Goal: Complete application form: Complete application form

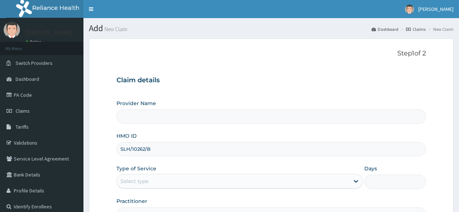
type input "SLH/10262/B"
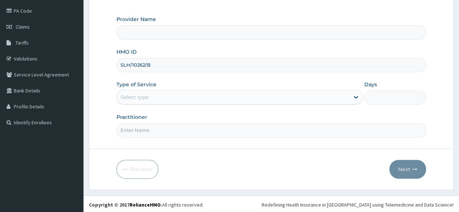
type input "Reliance Family Clinics (RFC) - [GEOGRAPHIC_DATA]"
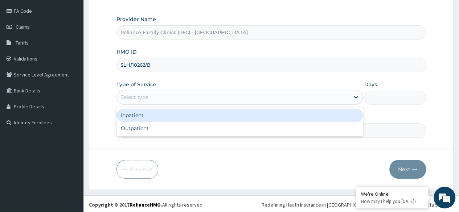
click at [176, 129] on div "Outpatient" at bounding box center [239, 128] width 246 height 13
type input "1"
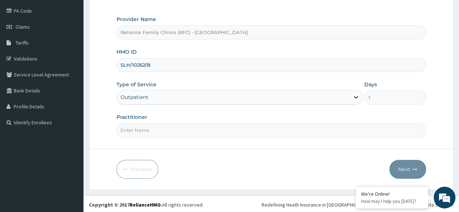
click at [182, 129] on input "Practitioner" at bounding box center [270, 130] width 309 height 14
click at [293, 131] on input "Practitioner" at bounding box center [270, 130] width 309 height 14
type input "ogein"
click at [422, 170] on button "Next" at bounding box center [407, 169] width 37 height 19
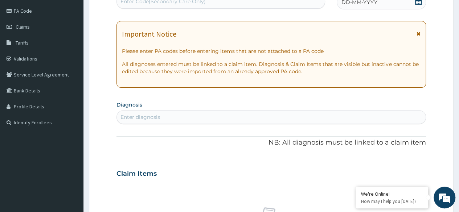
click at [366, 2] on span "DD-MM-YYYY" at bounding box center [359, 2] width 36 height 7
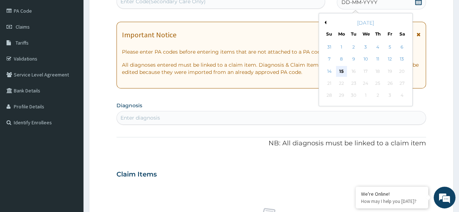
click at [339, 72] on div "15" at bounding box center [341, 71] width 11 height 11
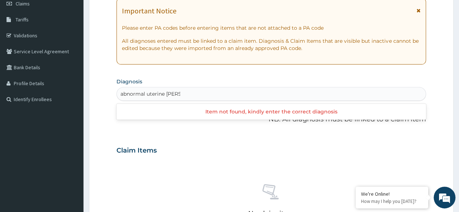
scroll to position [108, 0]
type input "abnormal uterine blee"
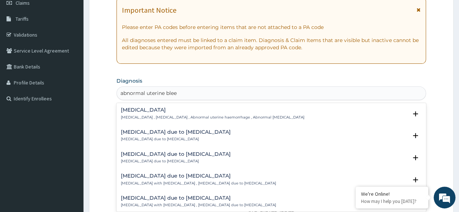
click at [186, 114] on div "Abnormal uterine bleeding Abnormal uterine bleeding , Dysfunctional uterine ble…" at bounding box center [212, 113] width 183 height 13
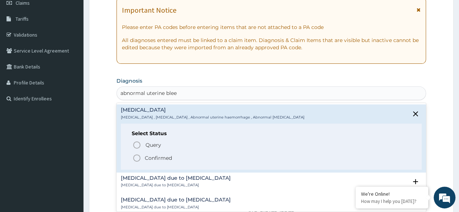
click at [165, 156] on p "Confirmed" at bounding box center [158, 157] width 27 height 7
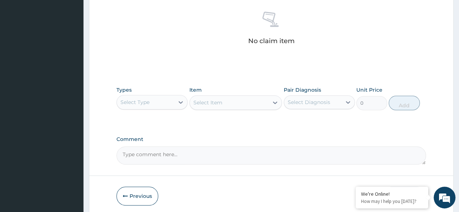
scroll to position [309, 0]
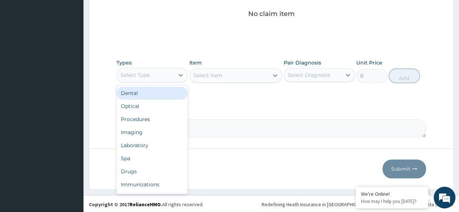
click at [161, 118] on div "Procedures" at bounding box center [151, 119] width 71 height 13
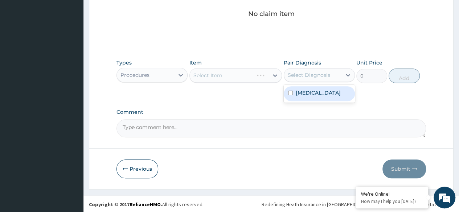
click at [316, 96] on label "Abnormal uterine bleeding" at bounding box center [318, 92] width 45 height 7
checkbox input "true"
click at [236, 62] on div "Item Select Item" at bounding box center [235, 71] width 93 height 24
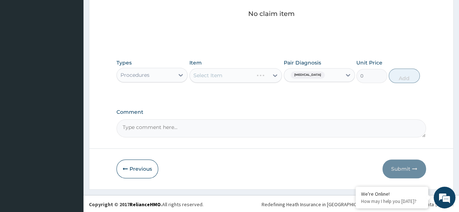
click at [229, 77] on div "Select Item" at bounding box center [235, 75] width 93 height 15
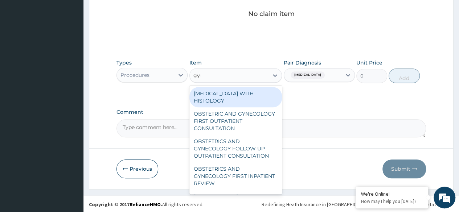
type input "gyne"
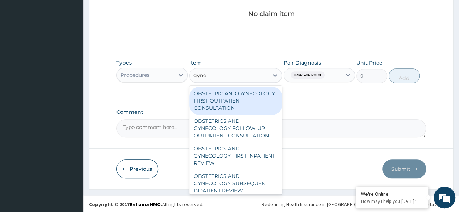
click at [262, 100] on div "OBSTETRIC AND GYNECOLOGY FIRST OUTPATIENT CONSULTATION" at bounding box center [235, 101] width 93 height 28
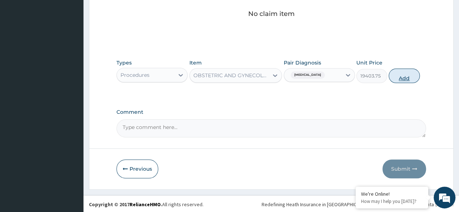
click at [412, 80] on button "Add" at bounding box center [403, 76] width 31 height 15
type input "0"
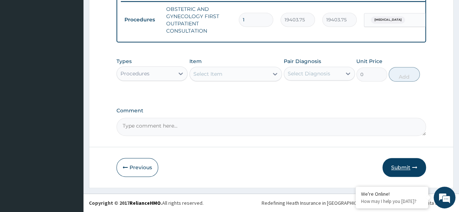
click at [397, 166] on button "Submit" at bounding box center [404, 167] width 44 height 19
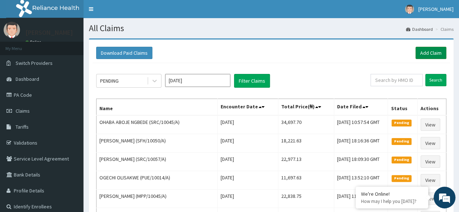
click at [425, 56] on link "Add Claim" at bounding box center [430, 53] width 31 height 12
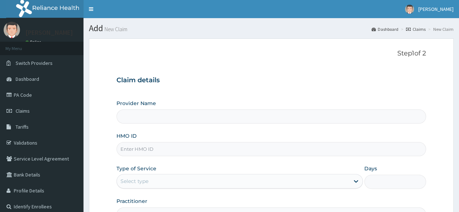
click at [225, 150] on input "HMO ID" at bounding box center [270, 149] width 309 height 14
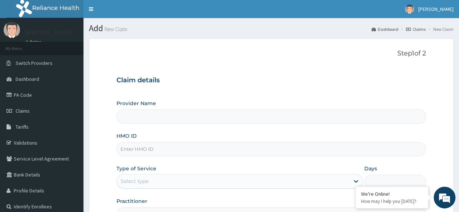
paste input "CBA/10025/B"
type input "CBA/10025/B"
type input "Reliance Family Clinics (RFC) - [GEOGRAPHIC_DATA]"
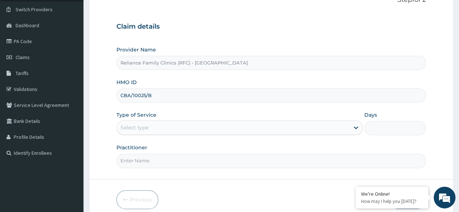
scroll to position [84, 0]
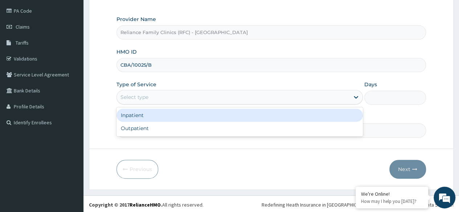
click at [186, 128] on div "Outpatient" at bounding box center [239, 128] width 246 height 13
type input "1"
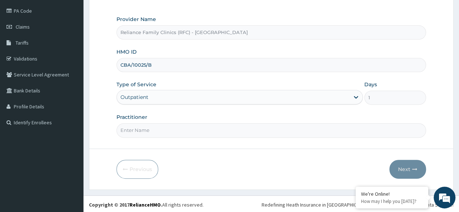
click at [196, 131] on input "Practitioner" at bounding box center [270, 130] width 309 height 14
type input "ogein"
click at [407, 160] on button "Next" at bounding box center [407, 169] width 37 height 19
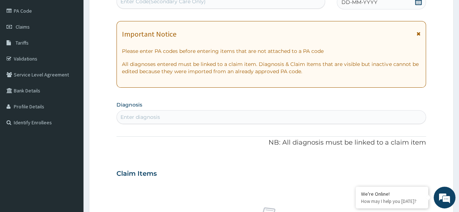
click at [371, 4] on span "DD-MM-YYYY" at bounding box center [359, 2] width 36 height 7
click at [382, 7] on div "DD-MM-YYYY" at bounding box center [380, 2] width 89 height 15
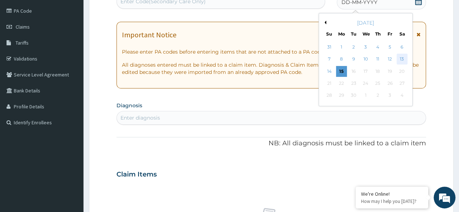
click at [405, 63] on div "13" at bounding box center [401, 59] width 11 height 11
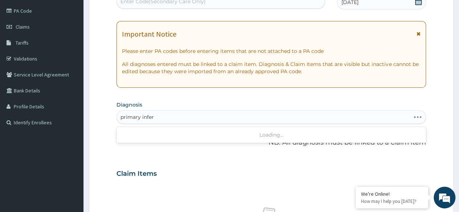
type input "primary infert"
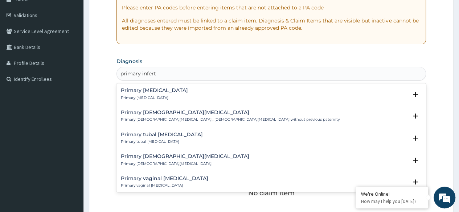
scroll to position [128, 0]
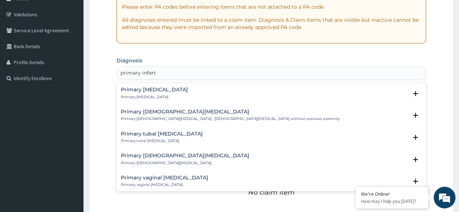
click at [177, 91] on div "Primary [MEDICAL_DATA] Primary [MEDICAL_DATA]" at bounding box center [271, 93] width 301 height 13
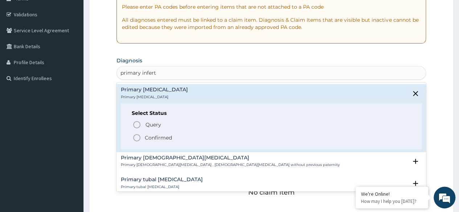
click at [170, 140] on p "Confirmed" at bounding box center [158, 137] width 27 height 7
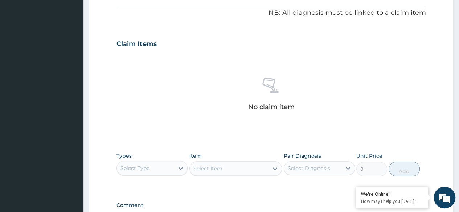
scroll to position [309, 0]
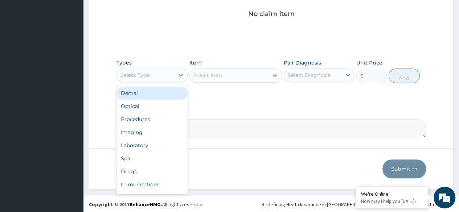
click at [166, 120] on div "Procedures" at bounding box center [151, 119] width 71 height 13
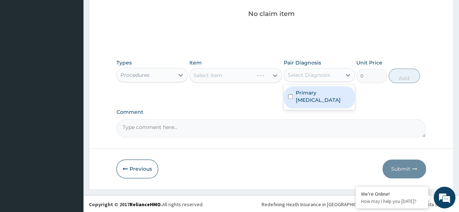
click at [308, 90] on label "Primary [MEDICAL_DATA]" at bounding box center [323, 96] width 55 height 15
checkbox input "true"
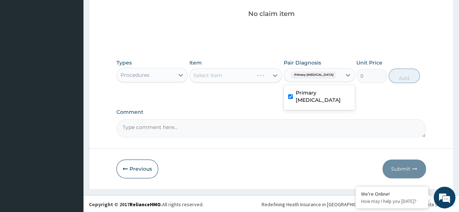
click at [243, 83] on div "Types Procedures Item Select Item Pair Diagnosis option Primary [MEDICAL_DATA],…" at bounding box center [270, 70] width 309 height 31
click at [240, 74] on div "Select Item" at bounding box center [235, 75] width 93 height 15
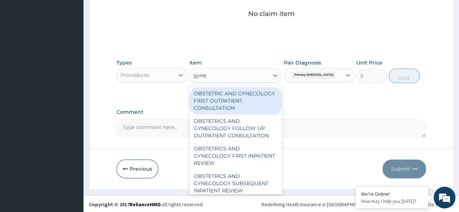
type input "gyne"
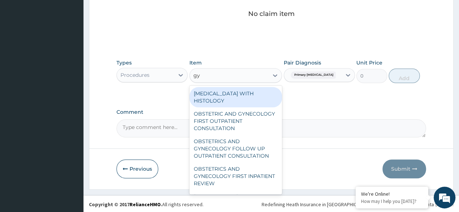
type input "gyne"
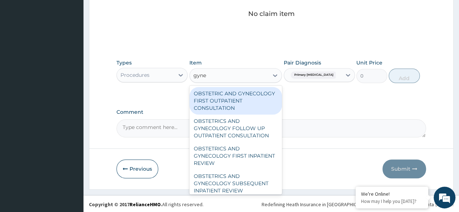
click at [257, 107] on div "OBSTETRIC AND GYNECOLOGY FIRST OUTPATIENT CONSULTATION" at bounding box center [235, 101] width 93 height 28
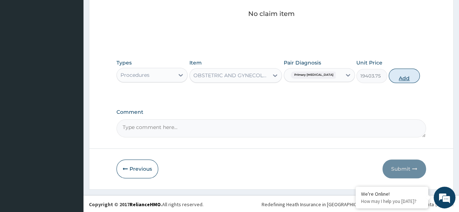
click at [398, 80] on button "Add" at bounding box center [403, 76] width 31 height 15
type input "0"
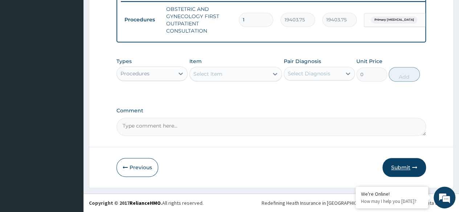
click at [396, 168] on button "Submit" at bounding box center [404, 167] width 44 height 19
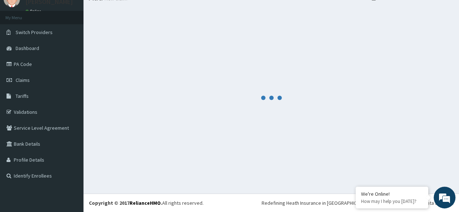
scroll to position [30, 0]
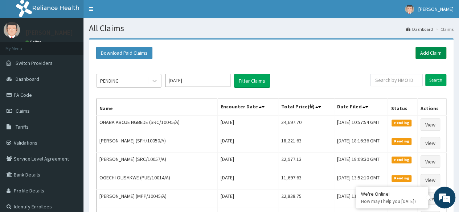
click at [433, 53] on link "Add Claim" at bounding box center [430, 53] width 31 height 12
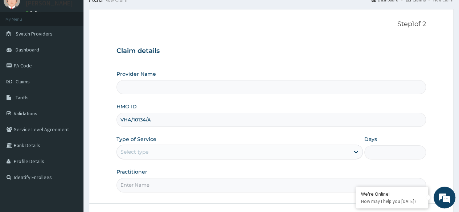
scroll to position [84, 0]
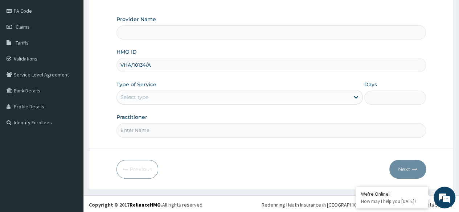
type input "VHA/10134/A"
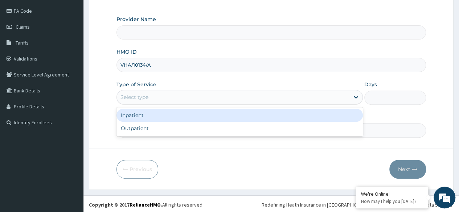
click at [179, 127] on div "Outpatient" at bounding box center [239, 128] width 246 height 13
type input "Reliance Family Clinics (RFC) - [GEOGRAPHIC_DATA]"
type input "1"
click at [189, 131] on input "Practitioner" at bounding box center [270, 130] width 309 height 14
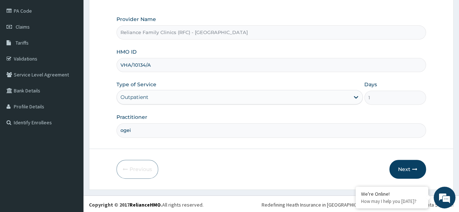
type input "ogein"
click at [399, 160] on button "Next" at bounding box center [407, 169] width 37 height 19
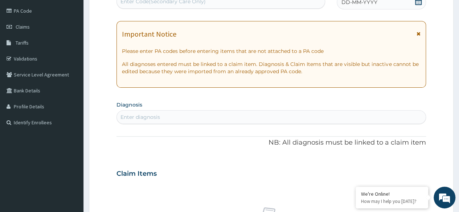
click at [375, 7] on div "DD-MM-YYYY" at bounding box center [380, 2] width 89 height 15
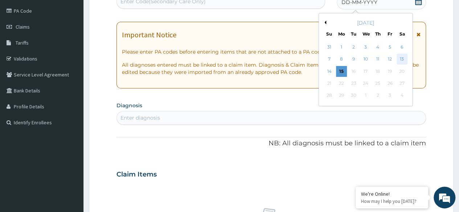
click at [405, 59] on div "13" at bounding box center [401, 59] width 11 height 11
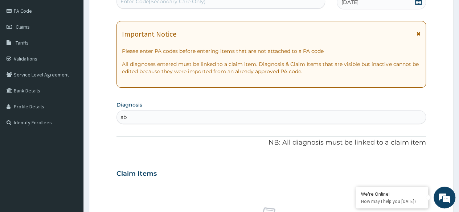
scroll to position [0, 0]
type input "a"
type input "d"
type input "[MEDICAL_DATA]"
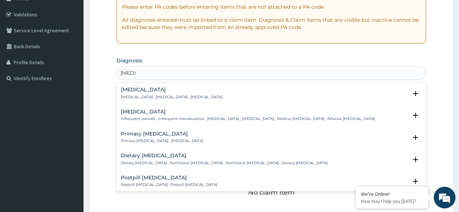
scroll to position [124, 0]
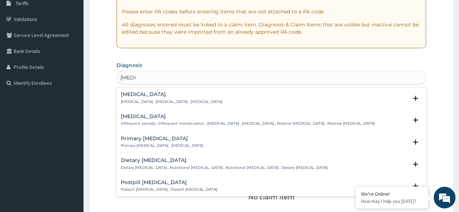
click at [198, 121] on p "Infrequent periods , Infrequent menstruation , Oligomenorrhoea , Oligomenorrhea…" at bounding box center [248, 123] width 254 height 5
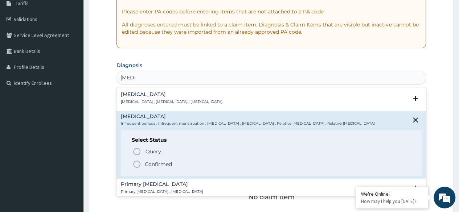
click at [167, 164] on p "Confirmed" at bounding box center [158, 164] width 27 height 7
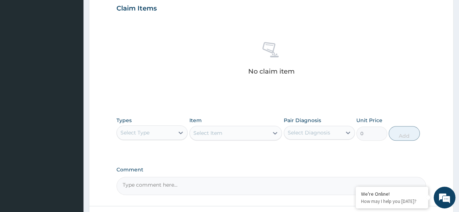
scroll to position [309, 0]
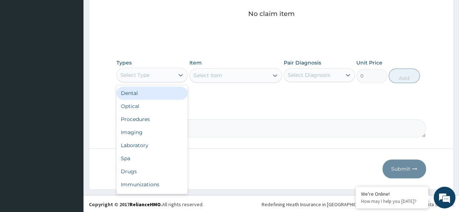
click at [162, 113] on div "Procedures" at bounding box center [151, 119] width 71 height 13
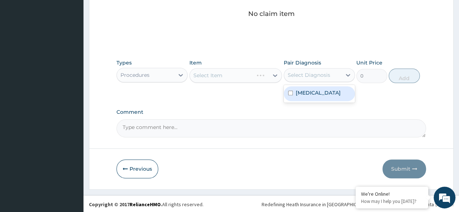
click at [309, 91] on label "Oligomenorrhoea" at bounding box center [318, 92] width 45 height 7
checkbox input "true"
click at [239, 78] on div "Select Item" at bounding box center [235, 75] width 93 height 15
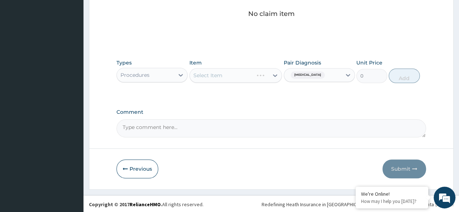
click at [246, 83] on div "Types Procedures Item Select Item Pair Diagnosis Oligomenorrhoea Unit Price 0 A…" at bounding box center [270, 70] width 309 height 31
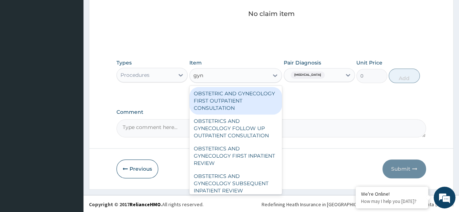
type input "gyne"
click at [257, 99] on div "OBSTETRIC AND GYNECOLOGY FIRST OUTPATIENT CONSULTATION" at bounding box center [235, 101] width 93 height 28
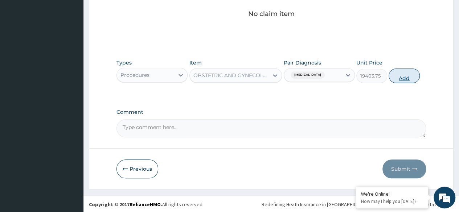
click at [405, 80] on button "Add" at bounding box center [403, 76] width 31 height 15
type input "0"
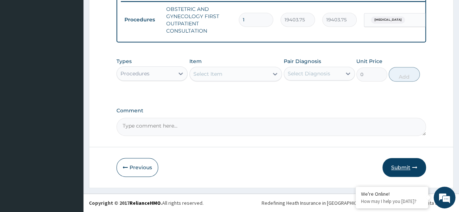
click at [397, 165] on button "Submit" at bounding box center [404, 167] width 44 height 19
